Goal: Information Seeking & Learning: Learn about a topic

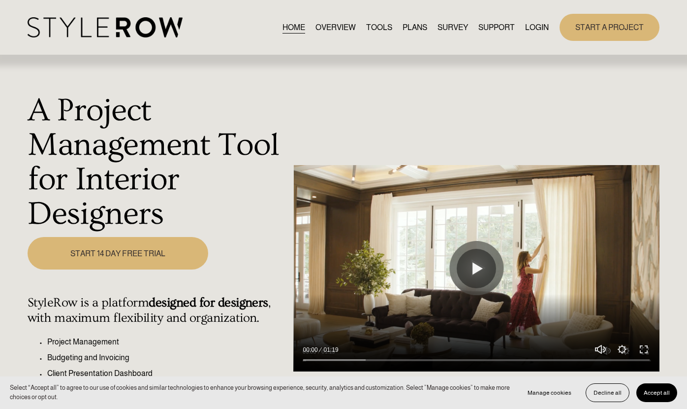
click at [532, 28] on link "LOGIN" at bounding box center [537, 27] width 24 height 13
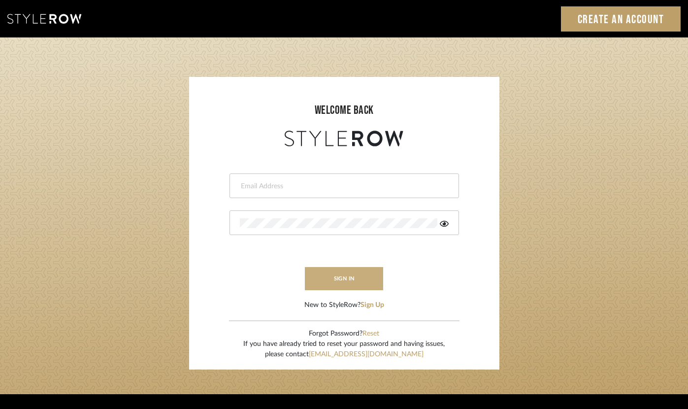
type input "[PERSON_NAME][EMAIL_ADDRESS][DOMAIN_NAME]"
click at [339, 277] on button "sign in" at bounding box center [344, 278] width 79 height 23
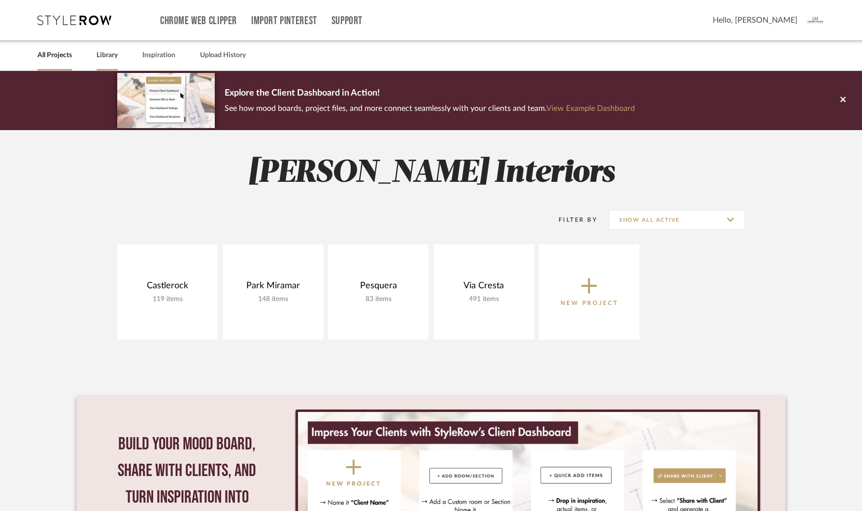
click at [109, 57] on link "Library" at bounding box center [107, 55] width 21 height 13
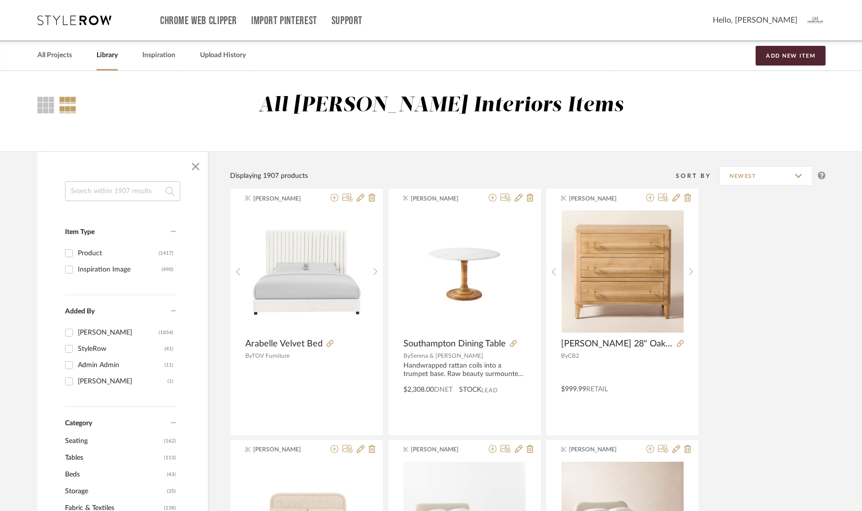
click at [121, 186] on input at bounding box center [122, 191] width 115 height 20
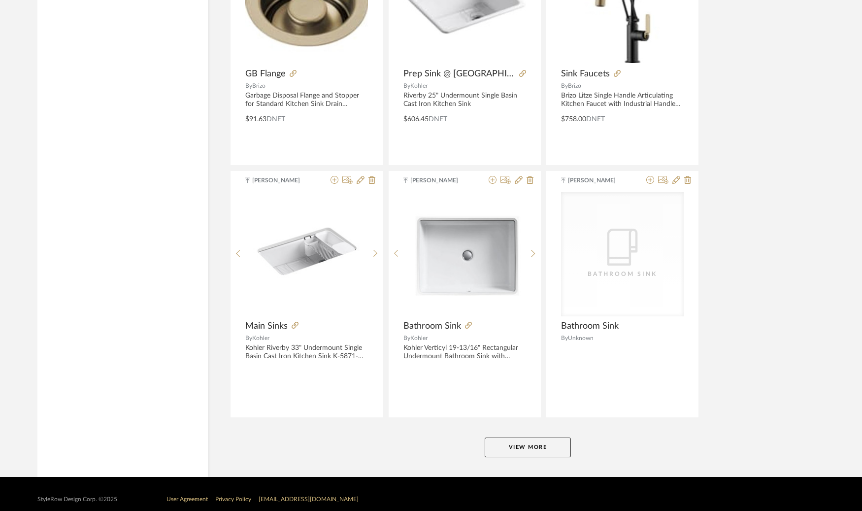
scroll to position [2821, 0]
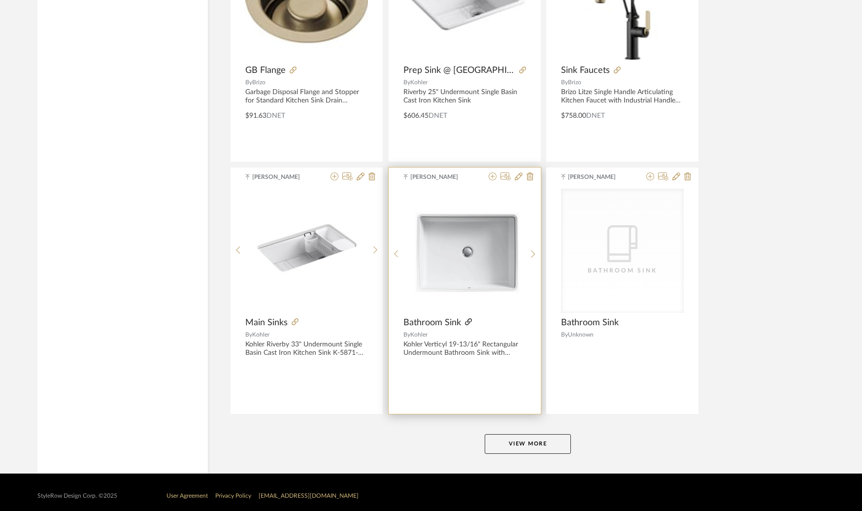
type input "sink"
click at [466, 319] on icon at bounding box center [468, 321] width 7 height 7
